Goal: Navigation & Orientation: Find specific page/section

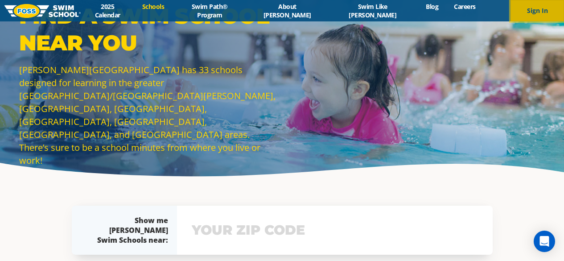
click at [535, 11] on button "Sign In" at bounding box center [538, 10] width 54 height 21
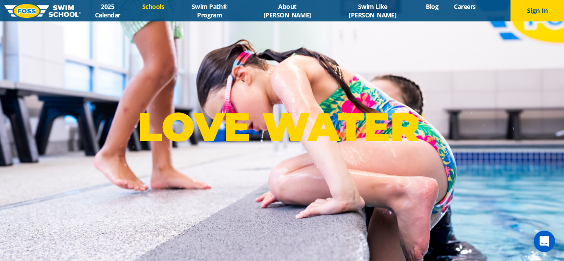
click at [172, 10] on link "Schools" at bounding box center [153, 6] width 37 height 8
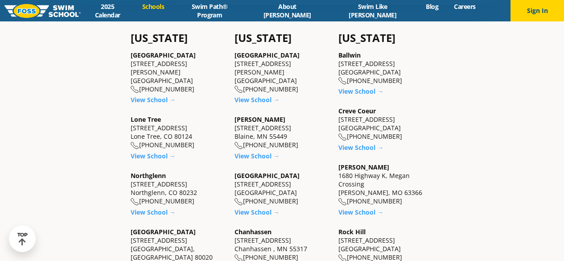
scroll to position [250, 0]
